Goal: Check status: Check status

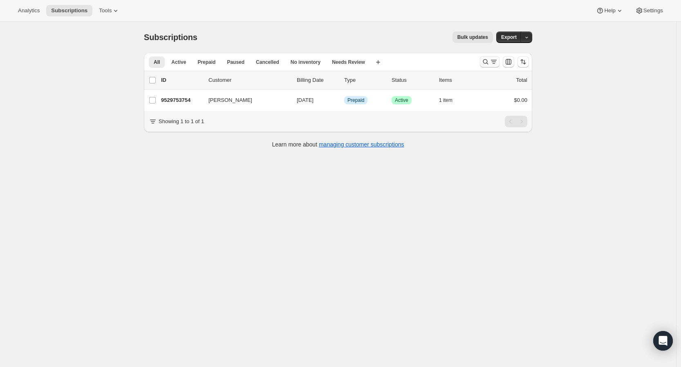
click at [490, 61] on icon "Search and filter results" at bounding box center [486, 62] width 8 height 8
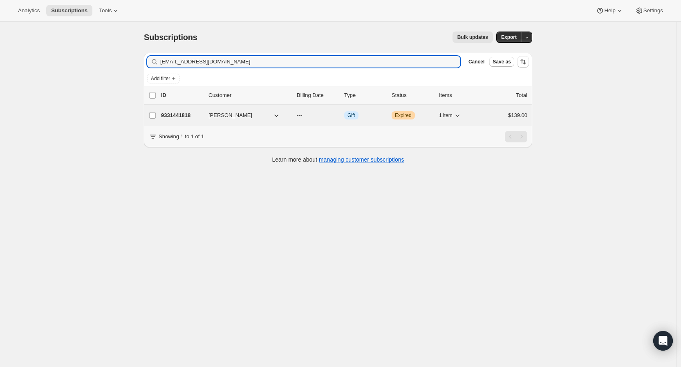
type input "robinz@mindspring.com"
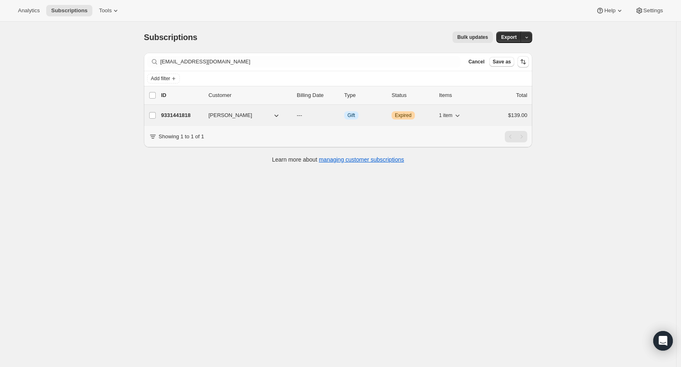
click at [195, 116] on p "9331441818" at bounding box center [181, 115] width 41 height 8
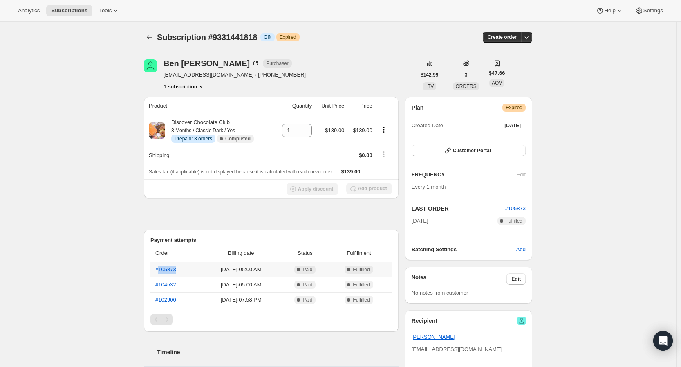
drag, startPoint x: 193, startPoint y: 274, endPoint x: 360, endPoint y: 25, distance: 300.1
click at [161, 266] on th "#105873" at bounding box center [175, 269] width 50 height 15
copy link "105873"
